Goal: Entertainment & Leisure: Consume media (video, audio)

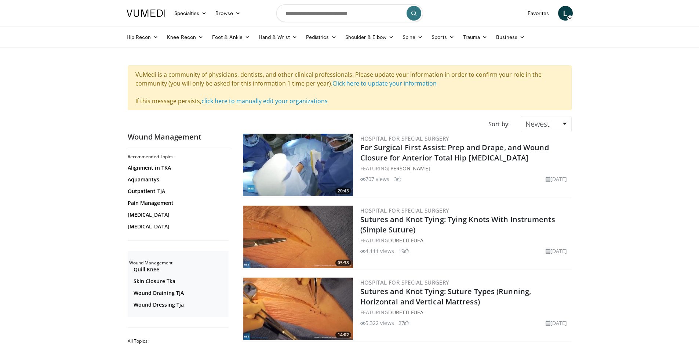
scroll to position [734, 0]
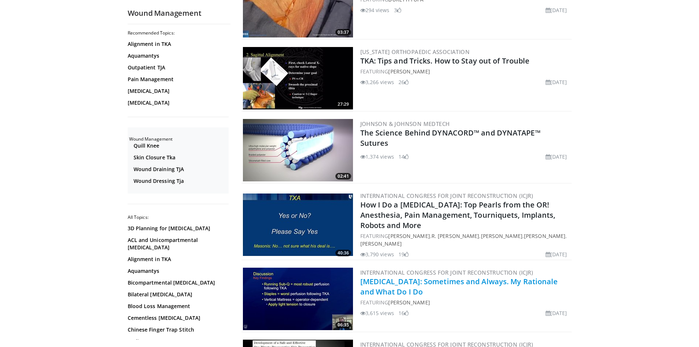
click at [384, 281] on link "[MEDICAL_DATA]: Sometimes and Always. My Rationale and What Do I Do" at bounding box center [460, 286] width 198 height 20
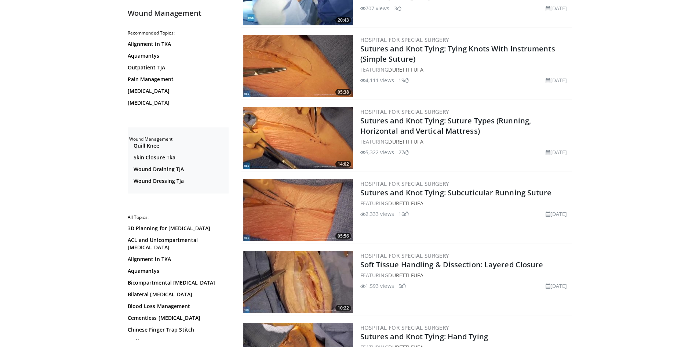
scroll to position [184, 0]
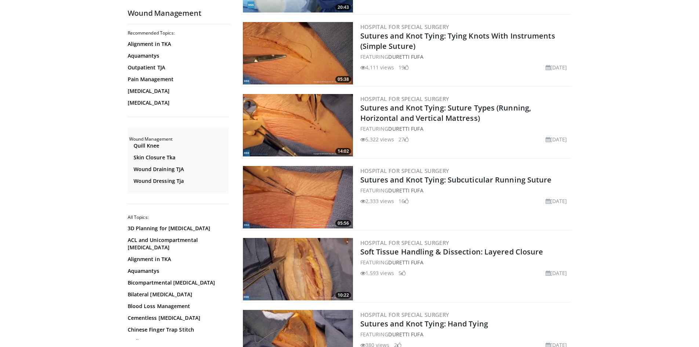
click at [304, 271] on img at bounding box center [298, 269] width 110 height 62
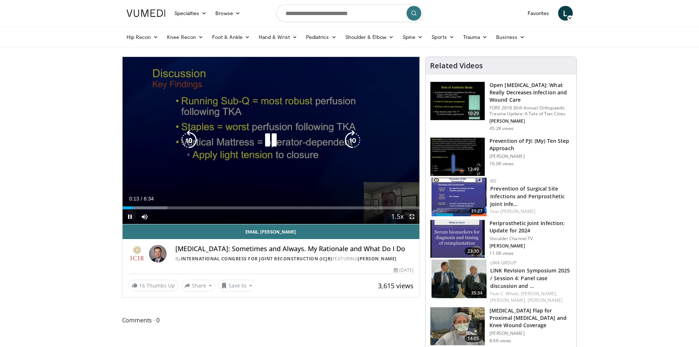
drag, startPoint x: 415, startPoint y: 216, endPoint x: 447, endPoint y: 219, distance: 31.7
click at [415, 216] on span "Video Player" at bounding box center [412, 216] width 15 height 15
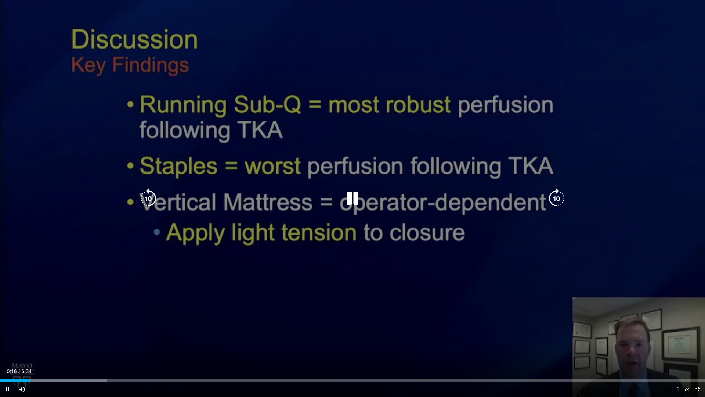
click at [355, 196] on icon "Video Player" at bounding box center [352, 198] width 21 height 21
click at [353, 193] on icon "Video Player" at bounding box center [352, 198] width 21 height 21
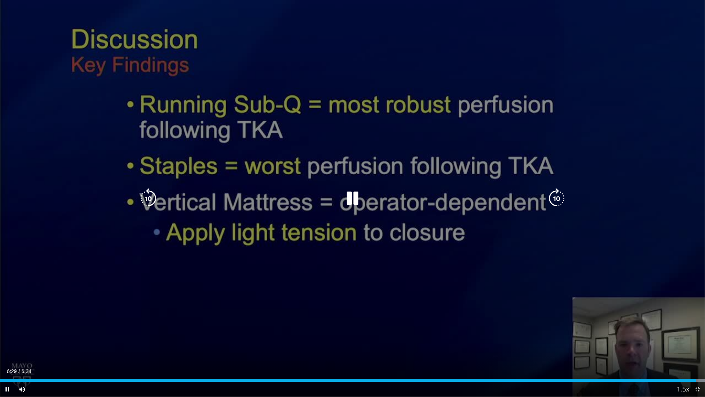
click at [353, 205] on icon "Video Player" at bounding box center [352, 198] width 21 height 21
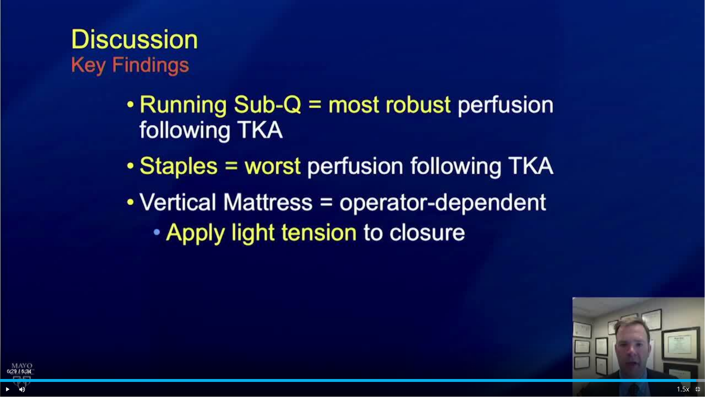
click at [697, 347] on span "Video Player" at bounding box center [697, 388] width 15 height 15
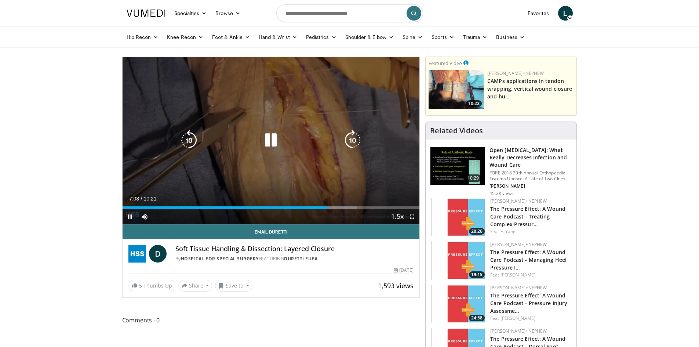
drag, startPoint x: 274, startPoint y: 145, endPoint x: 157, endPoint y: 155, distance: 117.9
click at [274, 145] on icon "Video Player" at bounding box center [271, 140] width 21 height 21
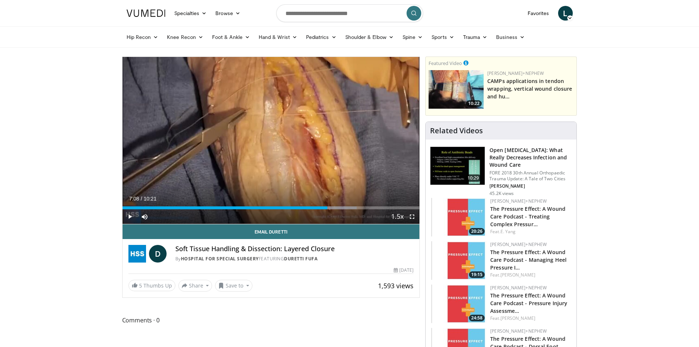
click at [264, 133] on button "Video Player" at bounding box center [271, 140] width 15 height 15
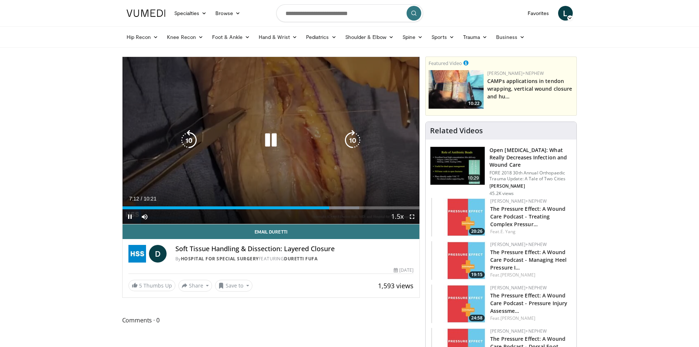
drag, startPoint x: 277, startPoint y: 137, endPoint x: 220, endPoint y: 138, distance: 57.3
click at [277, 137] on icon "Video Player" at bounding box center [271, 140] width 21 height 21
